Goal: Information Seeking & Learning: Learn about a topic

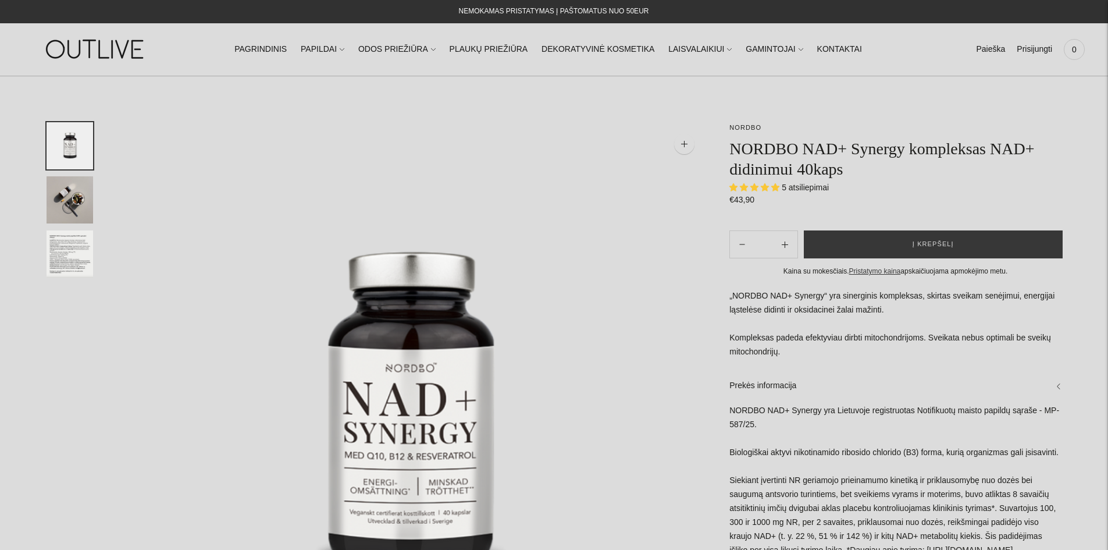
select select "**********"
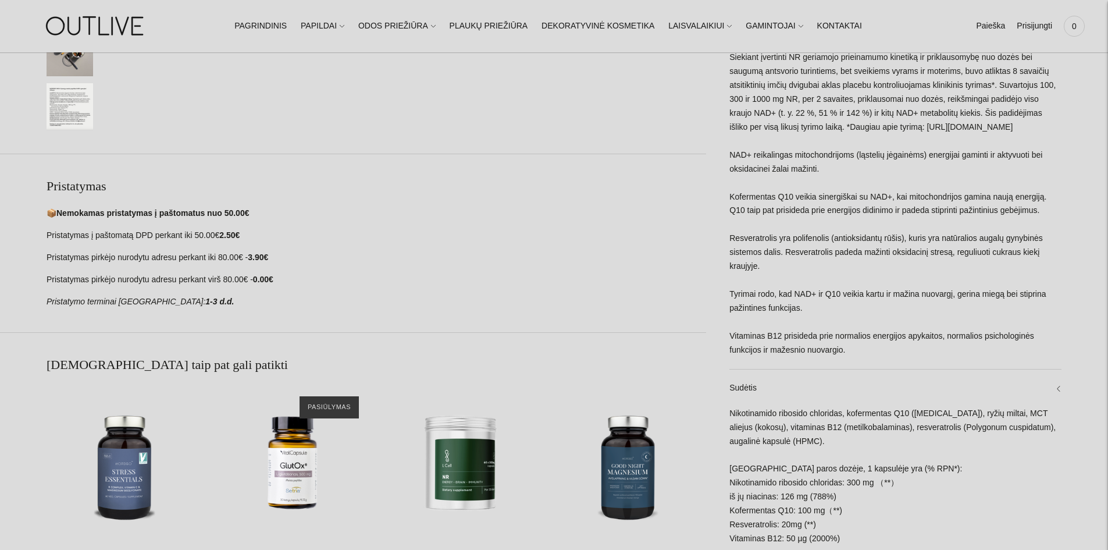
scroll to position [640, 0]
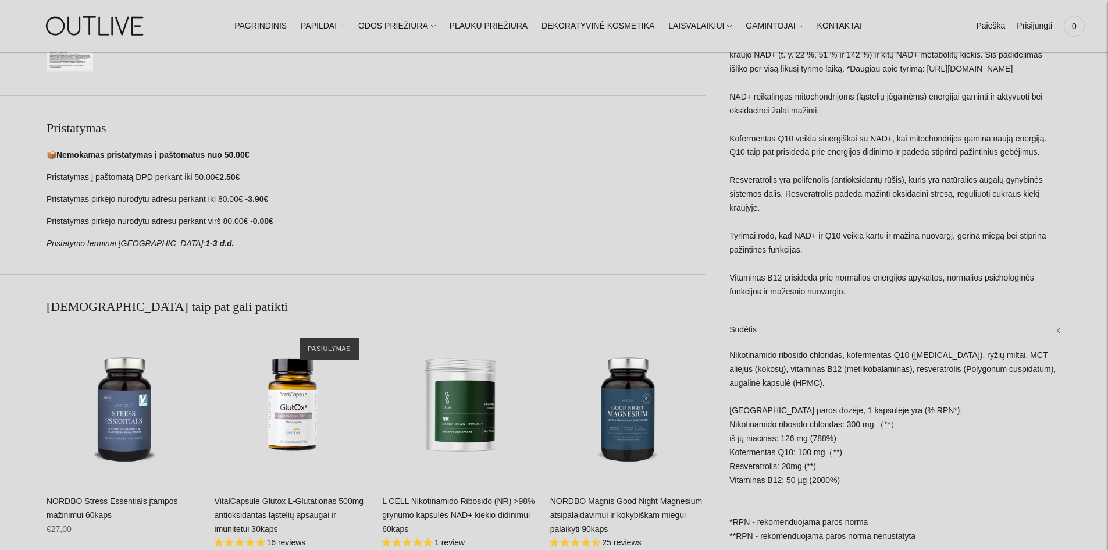
drag, startPoint x: 777, startPoint y: 465, endPoint x: 817, endPoint y: 465, distance: 40.1
click at [817, 465] on div "Nikotinamido ribosido chloridas, kofermentas Q10 (ubiquinone), ryžių miltai, MC…" at bounding box center [896, 451] width 332 height 207
click at [820, 465] on div "Nikotinamido ribosido chloridas, kofermentas Q10 (ubiquinone), ryžių miltai, MC…" at bounding box center [896, 451] width 332 height 207
drag, startPoint x: 820, startPoint y: 465, endPoint x: 738, endPoint y: 469, distance: 82.7
click at [738, 469] on div "Nikotinamido ribosido chloridas, kofermentas Q10 (ubiquinone), ryžių miltai, MC…" at bounding box center [896, 451] width 332 height 207
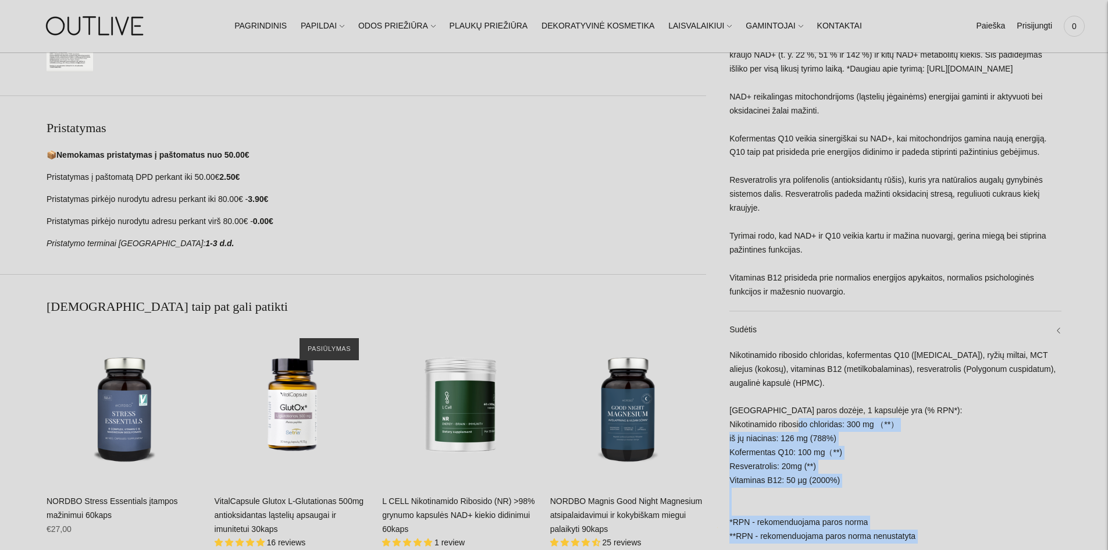
drag, startPoint x: 728, startPoint y: 428, endPoint x: 799, endPoint y: 425, distance: 71.0
click at [799, 425] on div "**********" at bounding box center [883, 37] width 355 height 1111
click at [799, 425] on div "Nikotinamido ribosido chloridas, kofermentas Q10 (ubiquinone), ryžių miltai, MC…" at bounding box center [896, 451] width 332 height 207
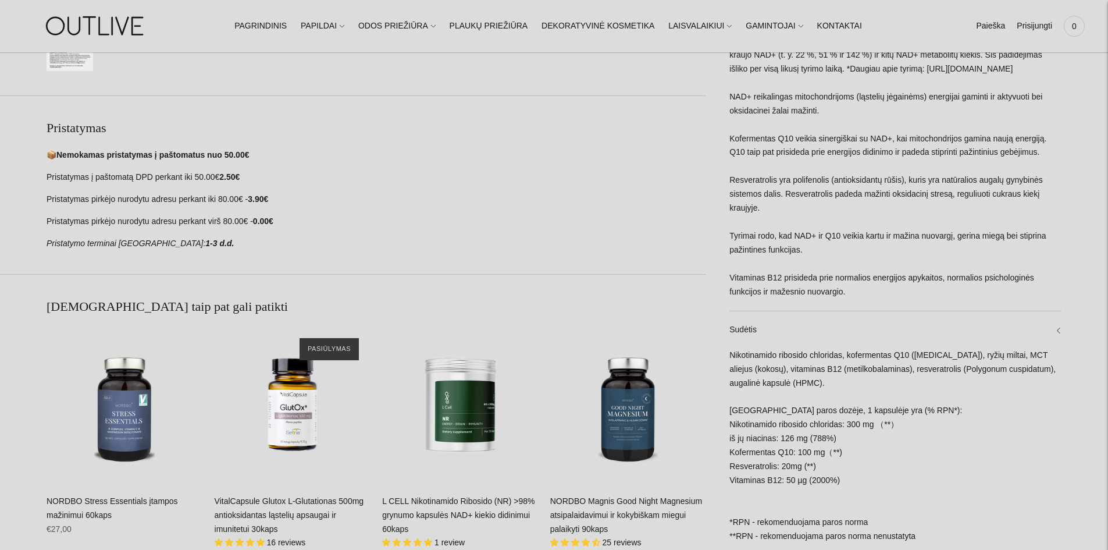
drag, startPoint x: 735, startPoint y: 419, endPoint x: 899, endPoint y: 427, distance: 164.8
click at [899, 427] on div "Nikotinamido ribosido chloridas, kofermentas Q10 (ubiquinone), ryžių miltai, MC…" at bounding box center [896, 451] width 332 height 207
click at [835, 431] on div "Nikotinamido ribosido chloridas, kofermentas Q10 (ubiquinone), ryžių miltai, MC…" at bounding box center [896, 451] width 332 height 207
drag, startPoint x: 735, startPoint y: 425, endPoint x: 821, endPoint y: 421, distance: 85.6
click at [821, 421] on div "Nikotinamido ribosido chloridas, kofermentas Q10 (ubiquinone), ryžių miltai, MC…" at bounding box center [896, 451] width 332 height 207
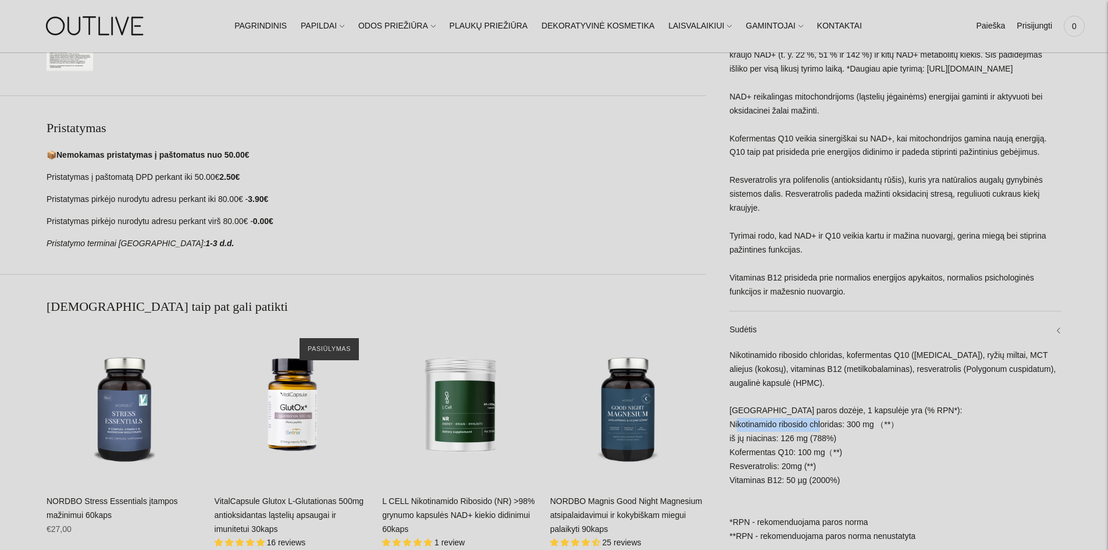
click at [821, 421] on div "Nikotinamido ribosido chloridas, kofermentas Q10 (ubiquinone), ryžių miltai, MC…" at bounding box center [896, 451] width 332 height 207
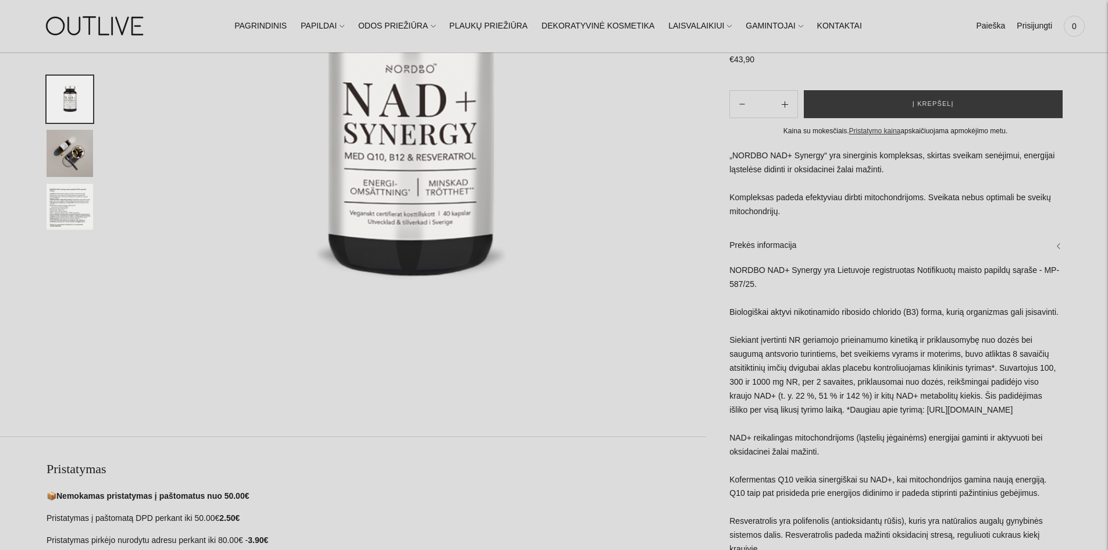
scroll to position [407, 0]
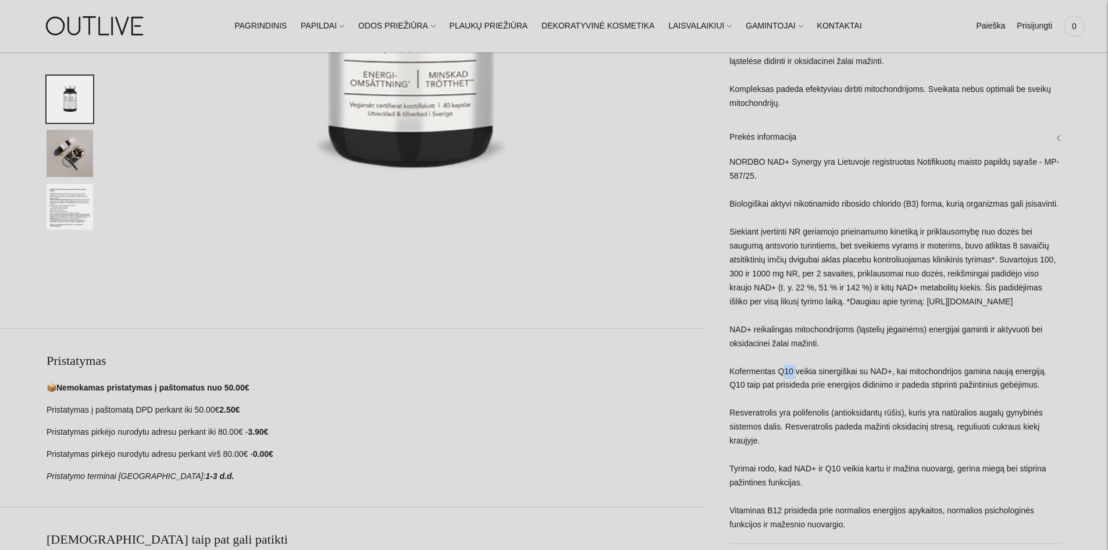
drag, startPoint x: 776, startPoint y: 371, endPoint x: 793, endPoint y: 370, distance: 16.9
click at [793, 370] on div "NORDBO NAD+ Synergy yra Lietuvoje registruotas Notifikuotų maisto papildų sąraš…" at bounding box center [896, 349] width 332 height 387
copy div "Q10"
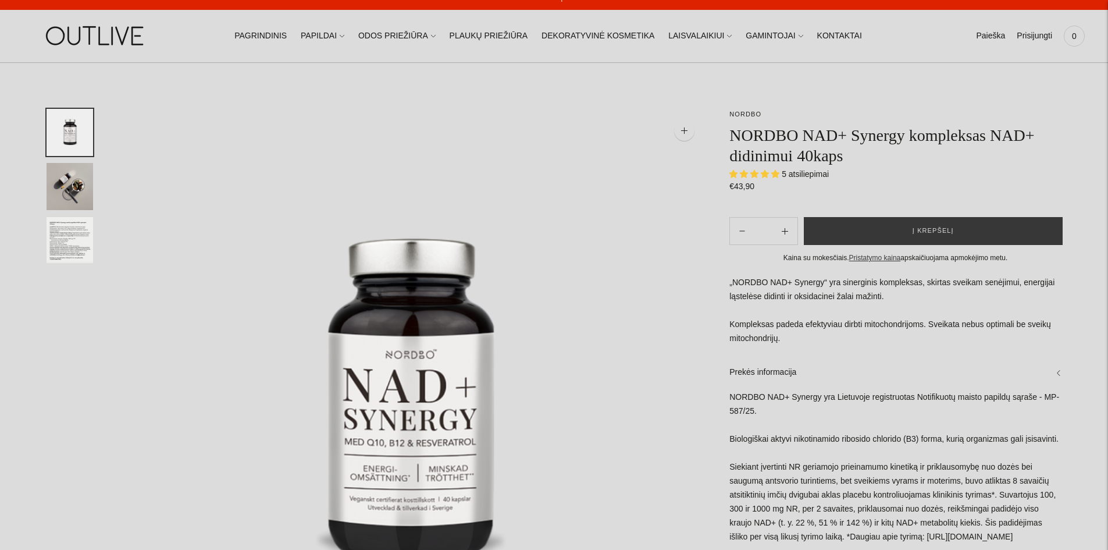
scroll to position [0, 0]
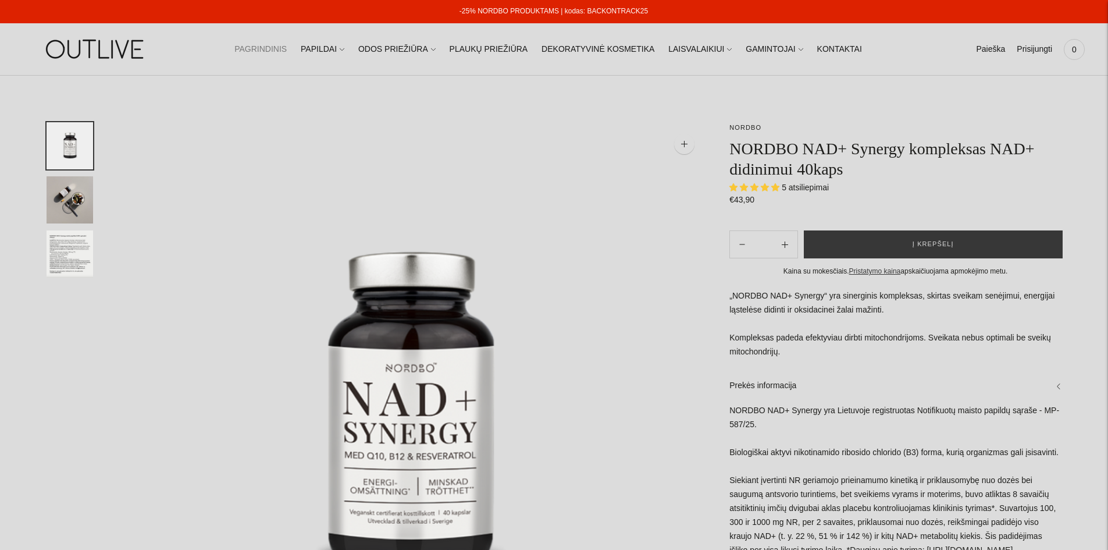
click at [280, 51] on link "PAGRINDINIS" at bounding box center [260, 50] width 52 height 26
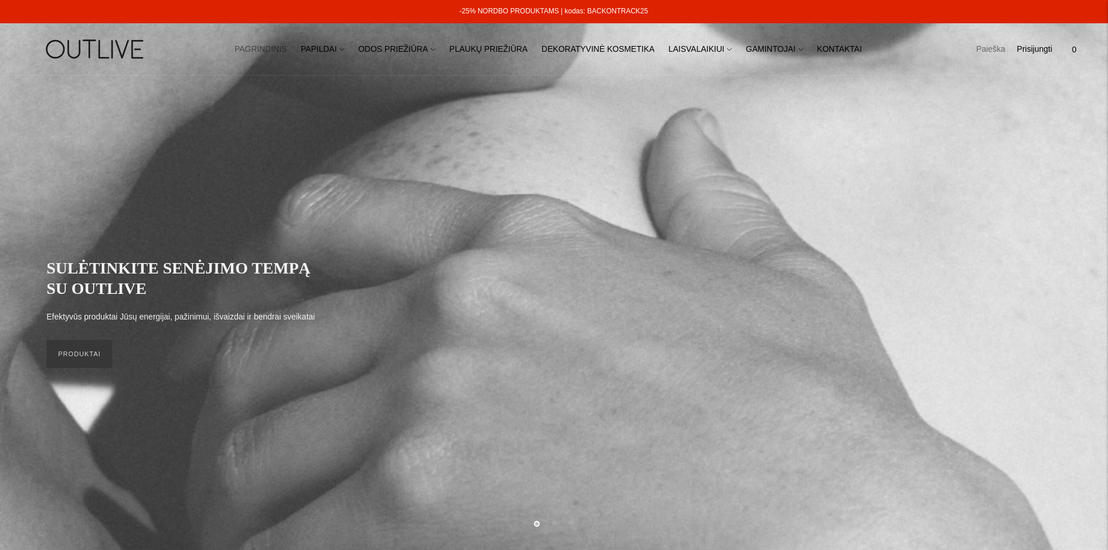
click at [994, 47] on link "Paieška" at bounding box center [990, 50] width 29 height 26
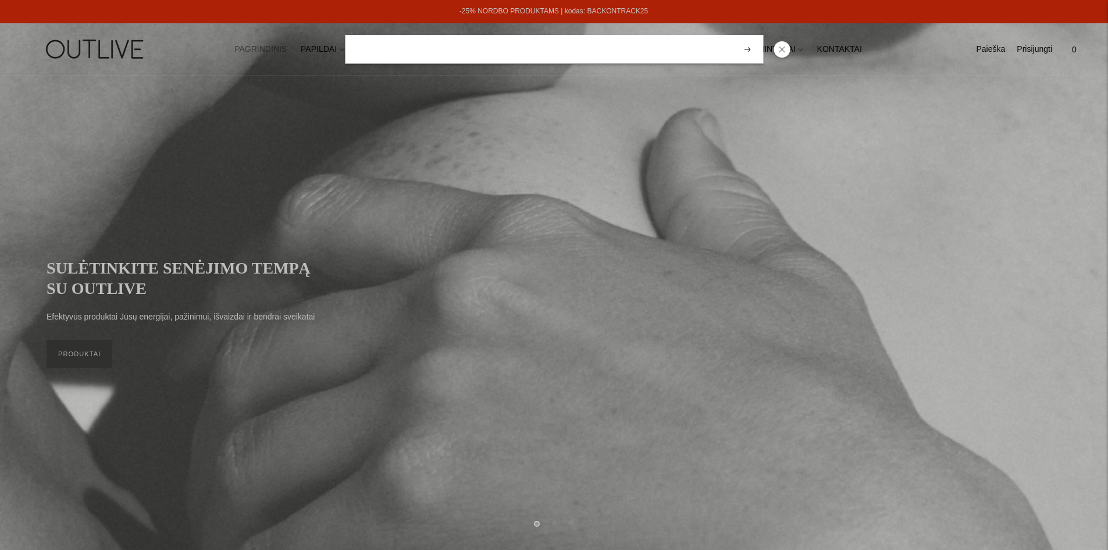
paste input "***"
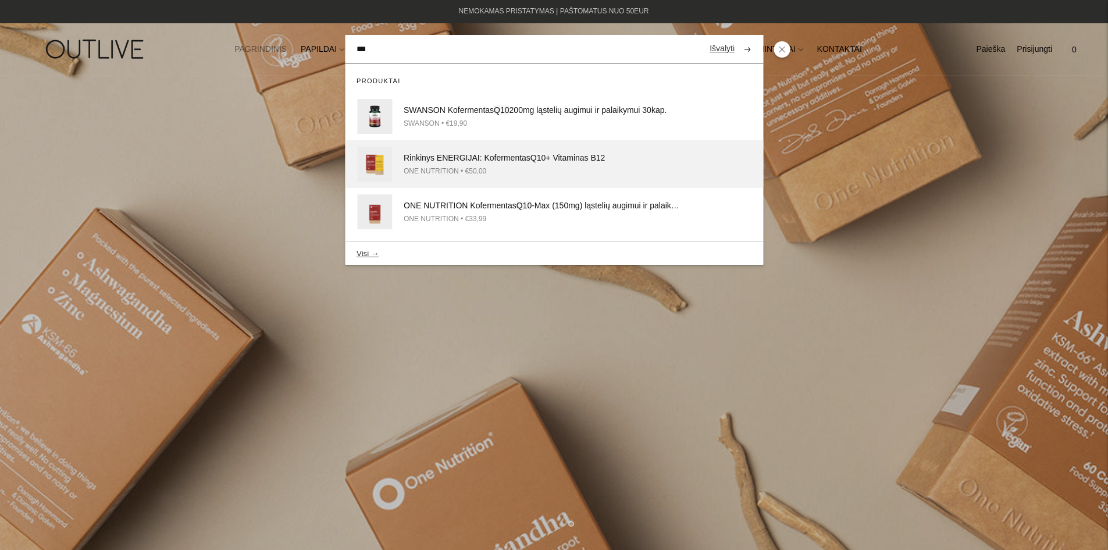
type input "***"
click at [656, 169] on div "ONE NUTRITION • €50,00" at bounding box center [543, 171] width 278 height 12
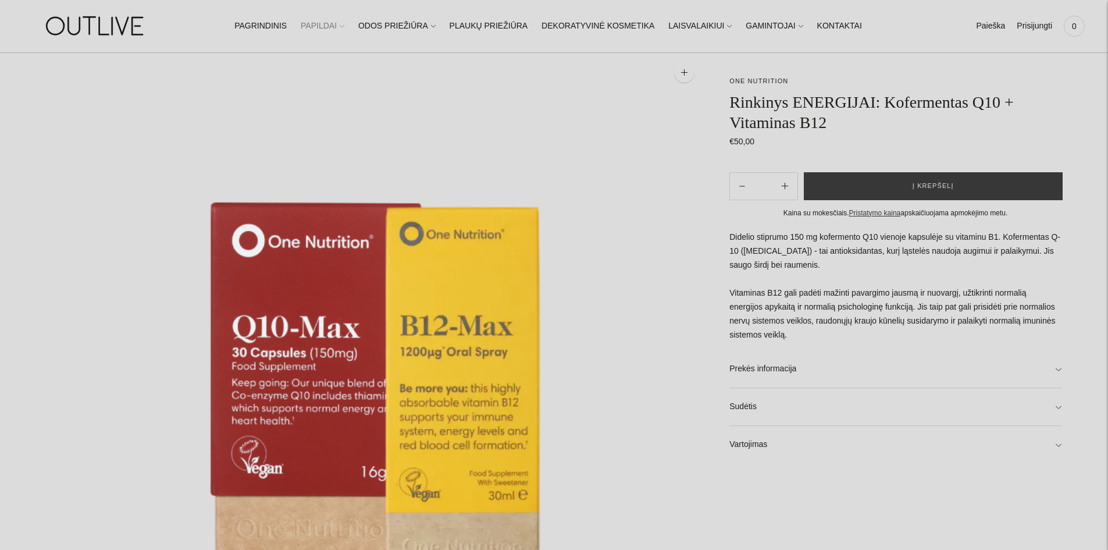
scroll to position [58, 0]
